Goal: Transaction & Acquisition: Purchase product/service

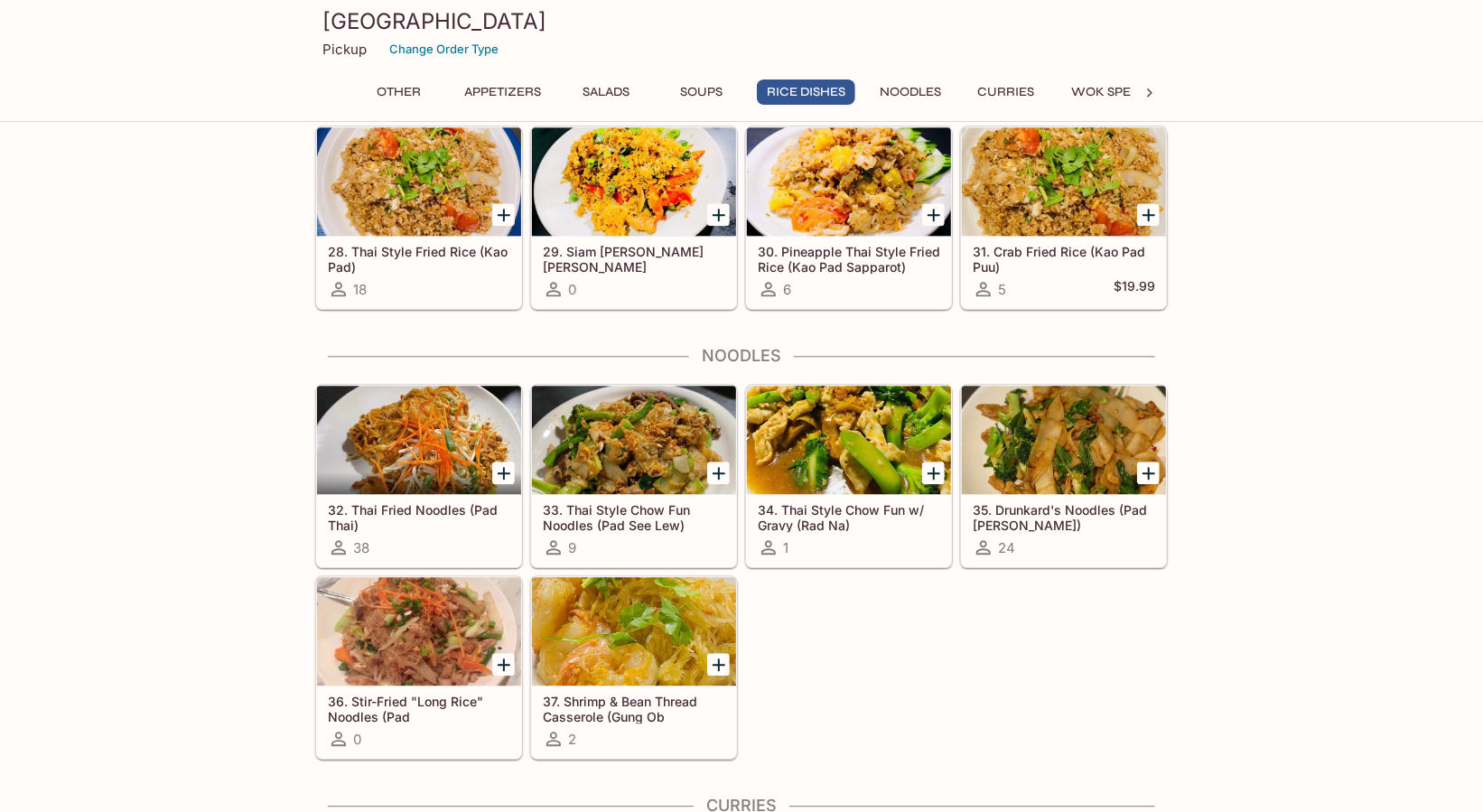
scroll to position [2258, 0]
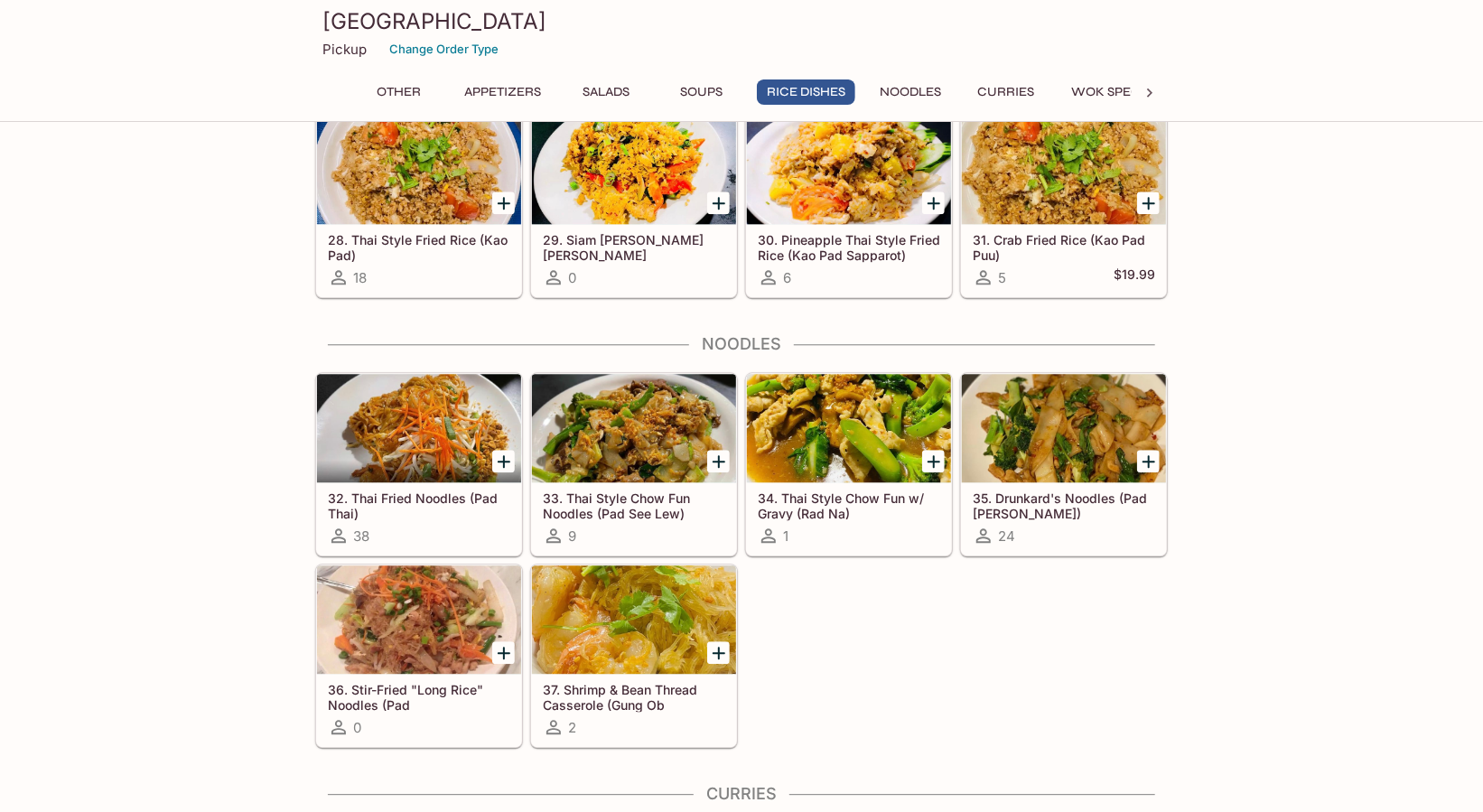
drag, startPoint x: 1160, startPoint y: 637, endPoint x: 1144, endPoint y: 632, distance: 16.8
click at [1160, 637] on div "32. Thai Fried Noodles (Pad Thai) 38 33. Thai Style Chow Fun Noodles (Pad See L…" at bounding box center [737, 556] width 860 height 383
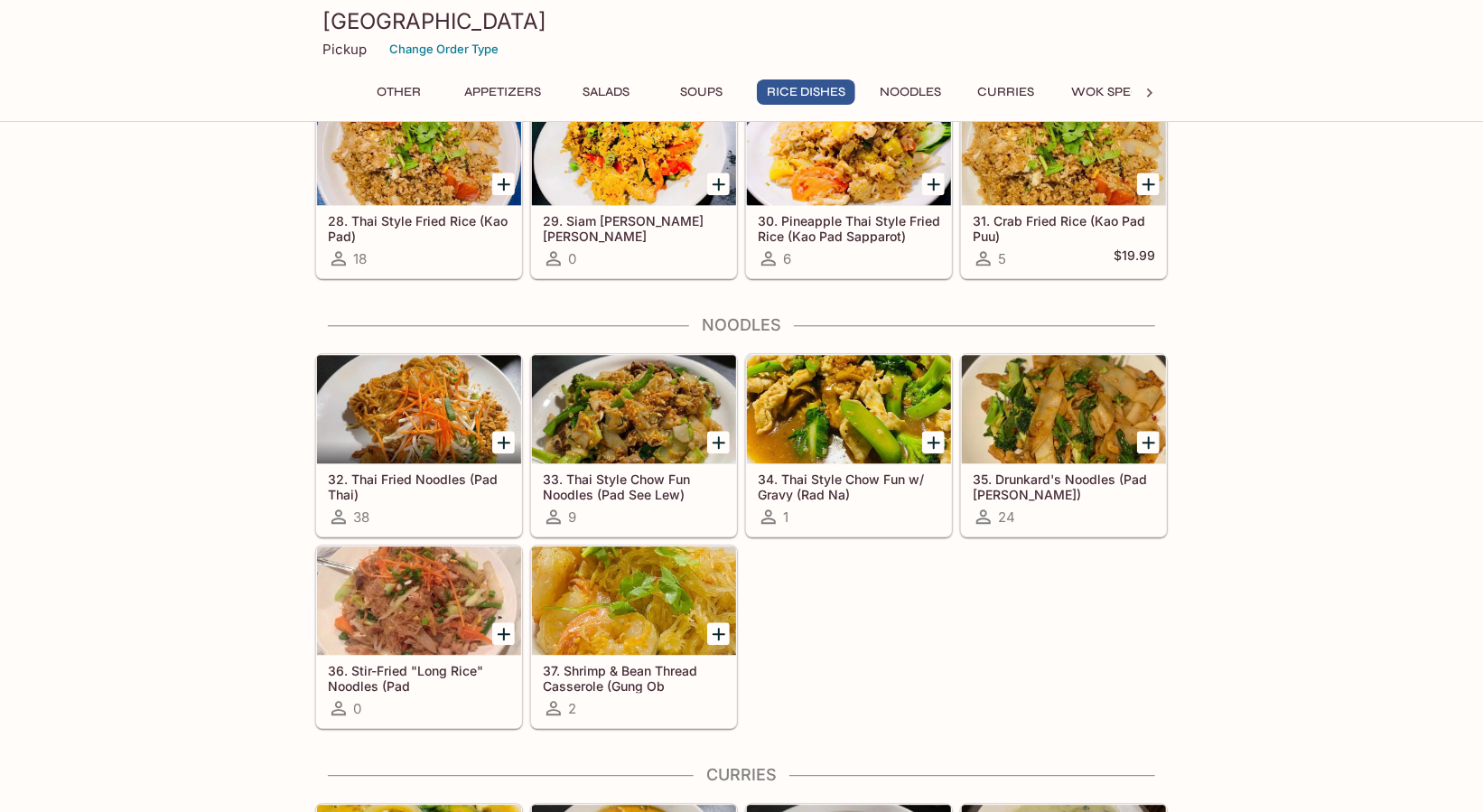
scroll to position [2349, 0]
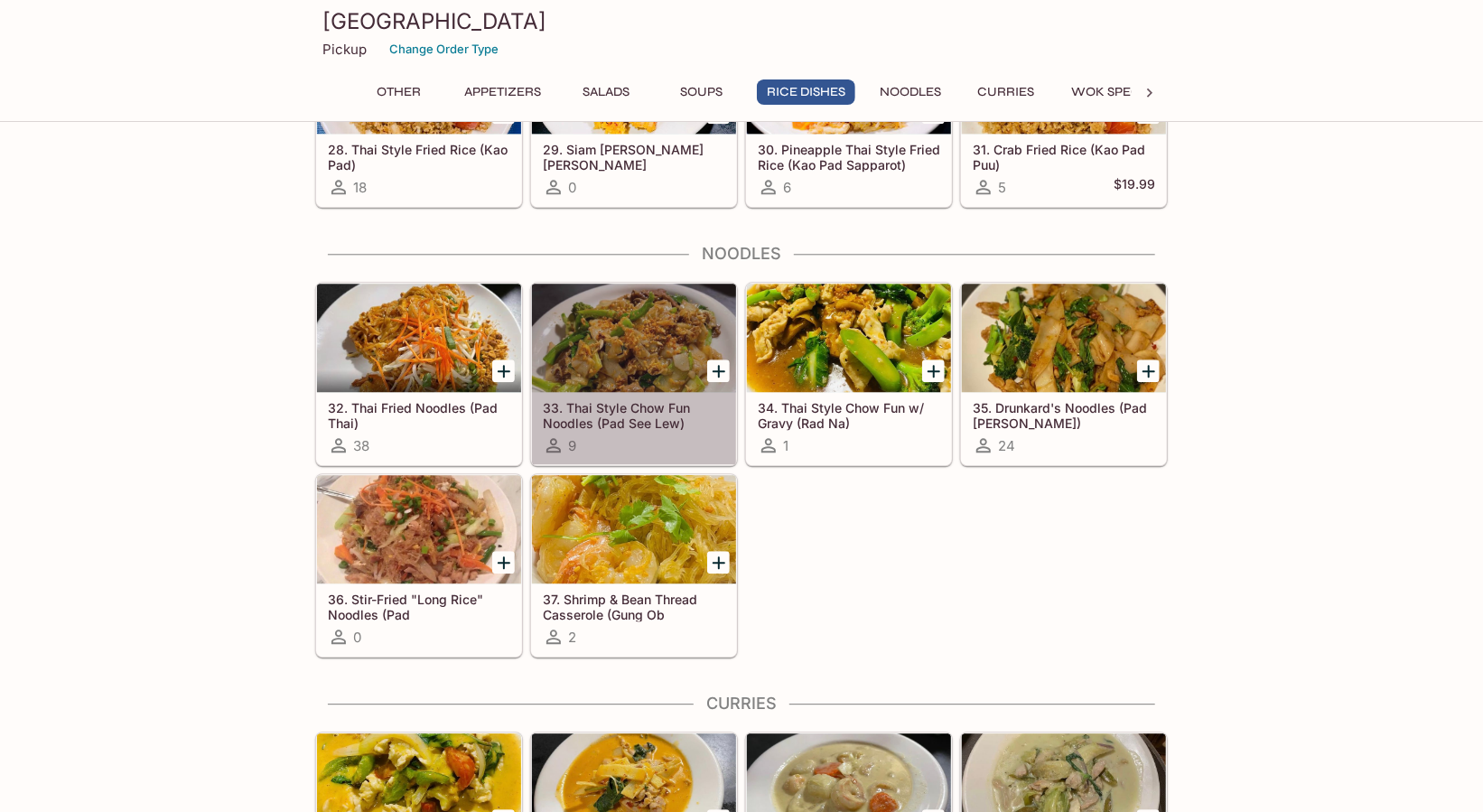
click at [549, 440] on icon at bounding box center [554, 445] width 15 height 15
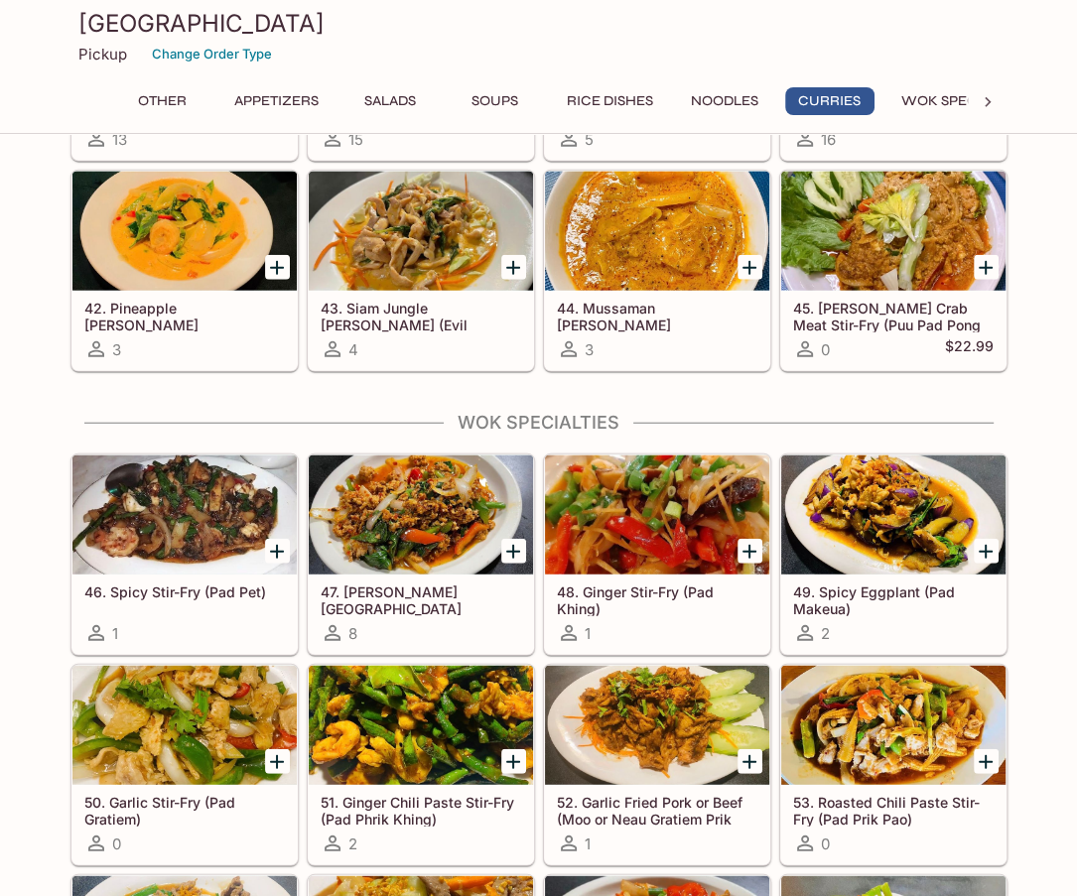
scroll to position [3325, 0]
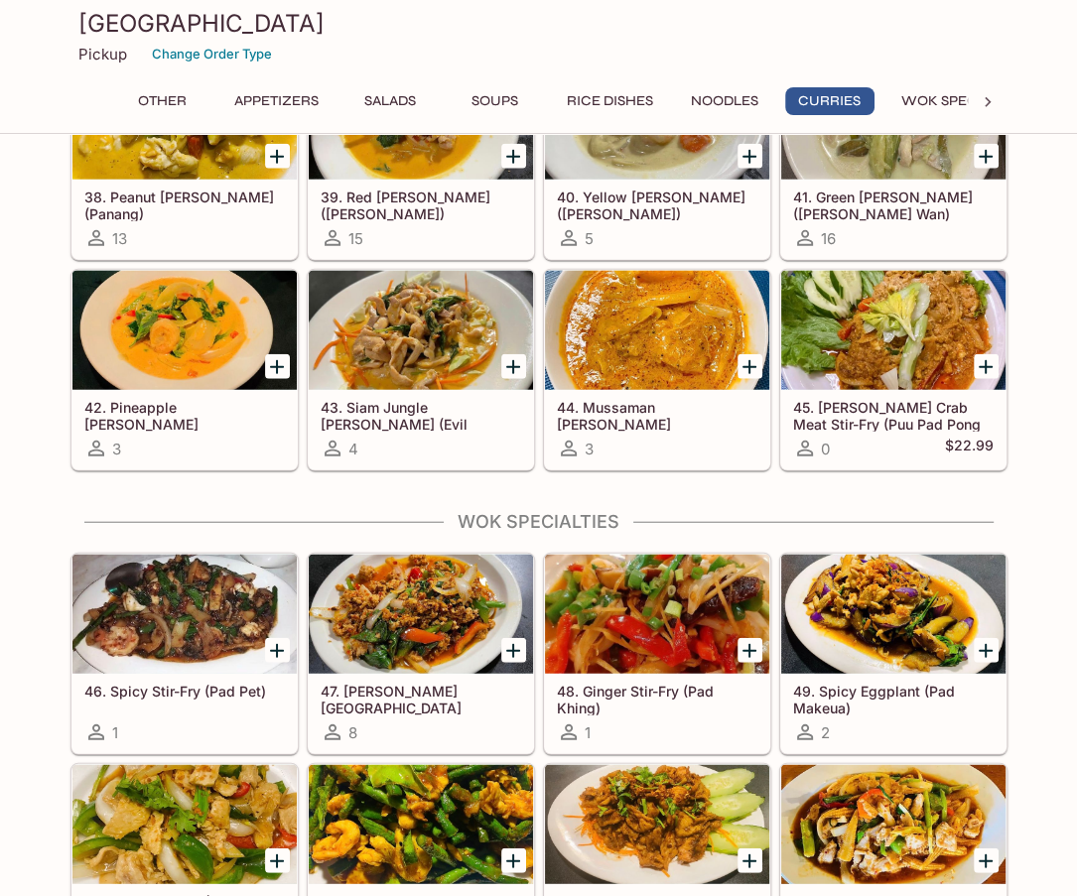
click at [836, 511] on h4 "Wok Specialties" at bounding box center [538, 522] width 937 height 22
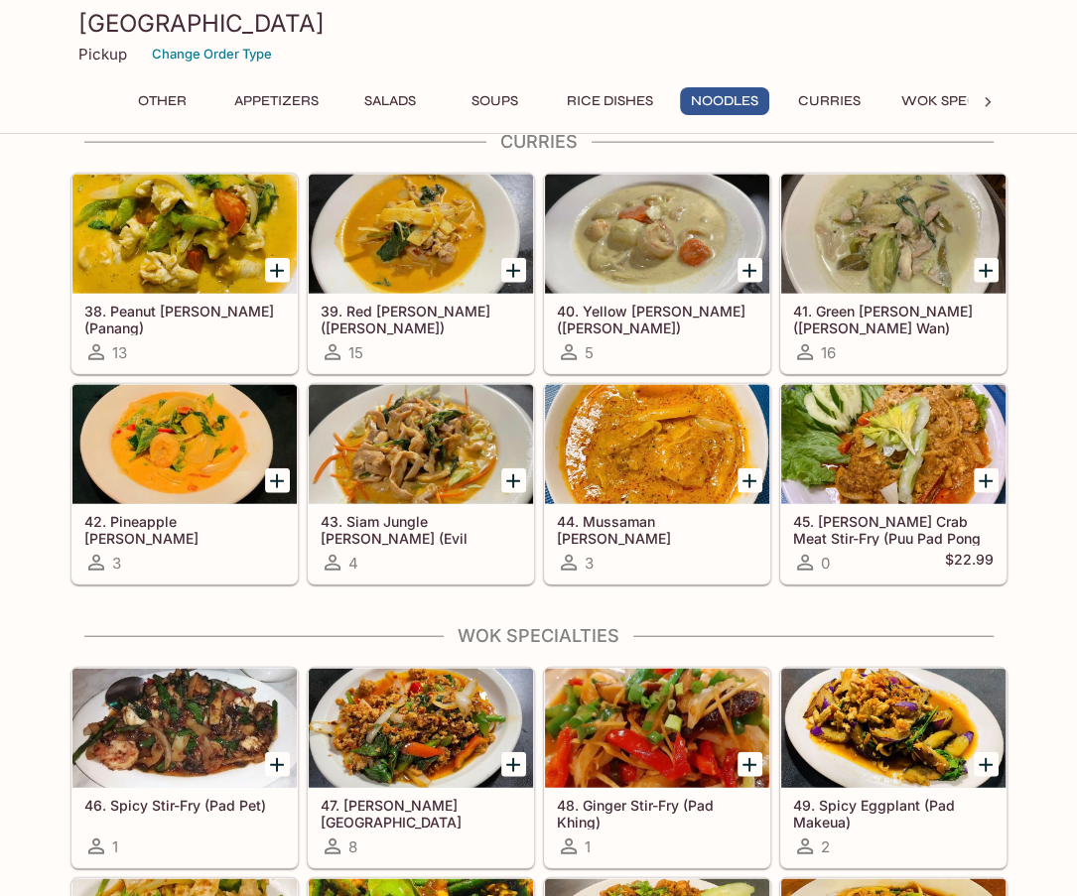
scroll to position [3027, 0]
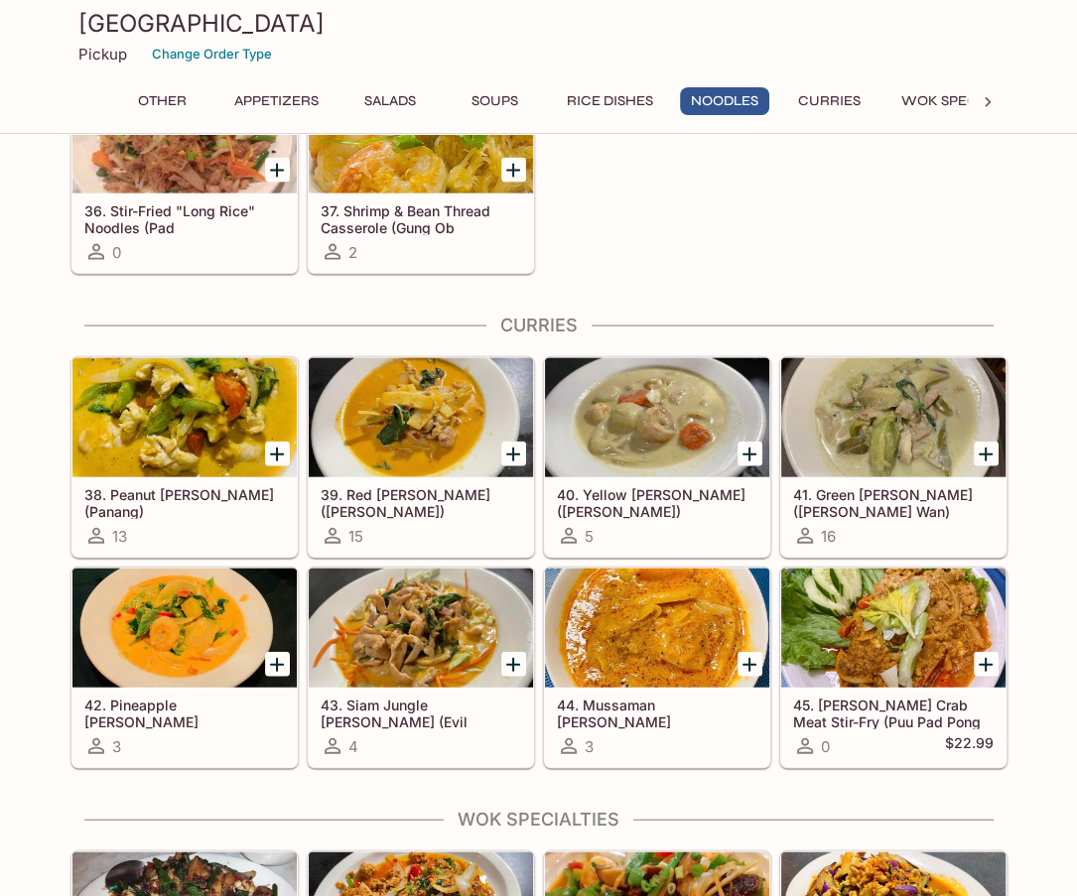
click at [703, 232] on div "32. Thai Fried Noodles (Pad Thai) 38 33. Thai Style Chow Fun Noodles (Pad See L…" at bounding box center [535, 64] width 945 height 421
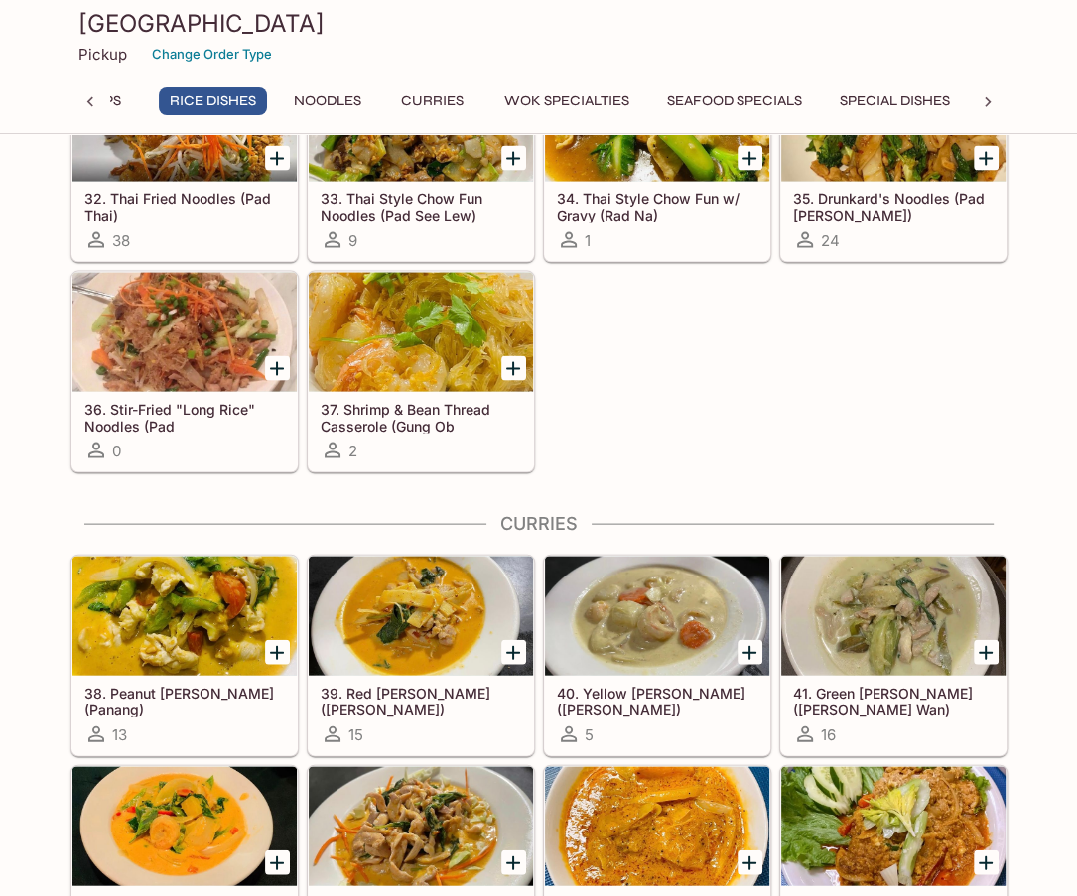
scroll to position [2432, 0]
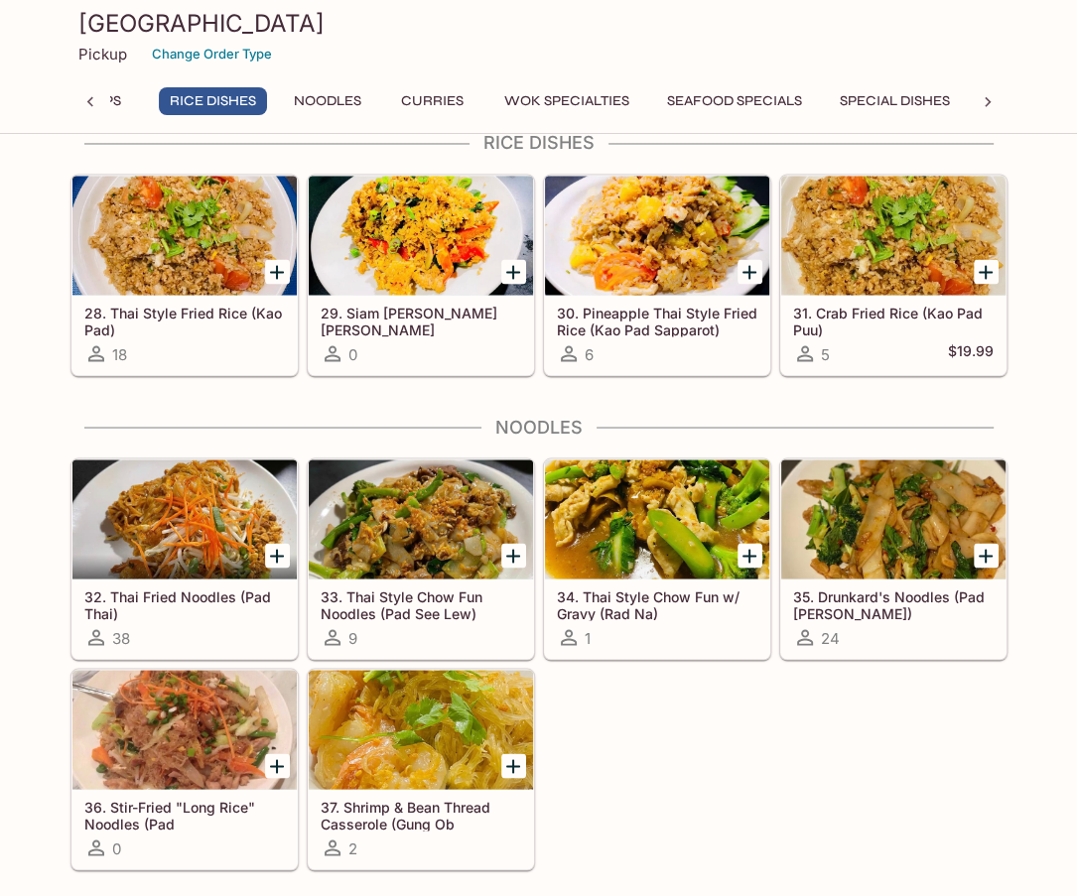
click at [751, 781] on div "32. Thai Fried Noodles (Pad Thai) 38 33. Thai Style Chow Fun Noodles (Pad See L…" at bounding box center [535, 659] width 945 height 421
click at [885, 776] on div "32. Thai Fried Noodles (Pad Thai) 38 33. Thai Style Chow Fun Noodles (Pad See L…" at bounding box center [535, 659] width 945 height 421
click at [988, 706] on div "32. Thai Fried Noodles (Pad Thai) 38 33. Thai Style Chow Fun Noodles (Pad See L…" at bounding box center [535, 659] width 945 height 421
click at [971, 725] on div "32. Thai Fried Noodles (Pad Thai) 38 33. Thai Style Chow Fun Noodles (Pad See L…" at bounding box center [535, 659] width 945 height 421
click at [960, 735] on div "32. Thai Fried Noodles (Pad Thai) 38 33. Thai Style Chow Fun Noodles (Pad See L…" at bounding box center [535, 659] width 945 height 421
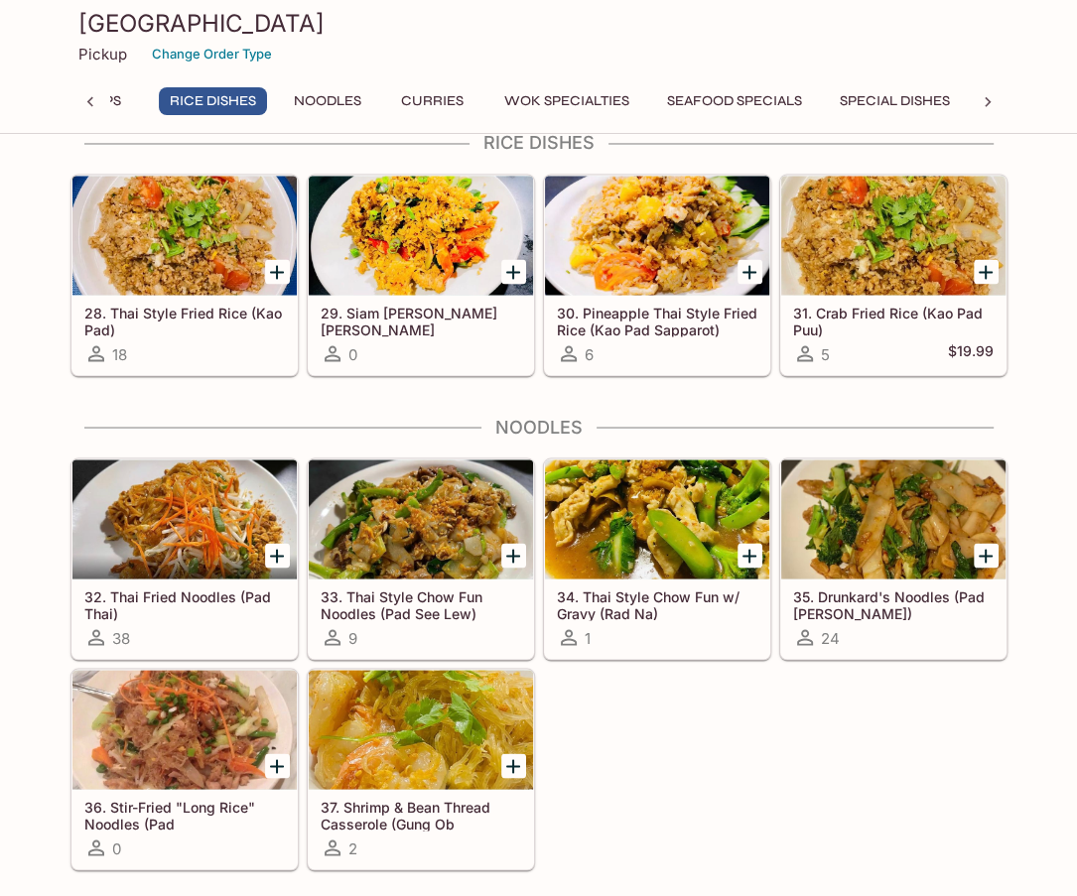
click at [937, 766] on div "32. Thai Fried Noodles (Pad Thai) 38 33. Thai Style Chow Fun Noodles (Pad See L…" at bounding box center [535, 659] width 945 height 421
click at [959, 762] on div "32. Thai Fried Noodles (Pad Thai) 38 33. Thai Style Chow Fun Noodles (Pad See L…" at bounding box center [535, 659] width 945 height 421
click at [876, 775] on div "32. Thai Fried Noodles (Pad Thai) 38 33. Thai Style Chow Fun Noodles (Pad See L…" at bounding box center [535, 659] width 945 height 421
click at [890, 774] on div "32. Thai Fried Noodles (Pad Thai) 38 33. Thai Style Chow Fun Noodles (Pad See L…" at bounding box center [535, 659] width 945 height 421
click at [985, 725] on div "32. Thai Fried Noodles (Pad Thai) 38 33. Thai Style Chow Fun Noodles (Pad See L…" at bounding box center [535, 659] width 945 height 421
